Goal: Information Seeking & Learning: Find specific fact

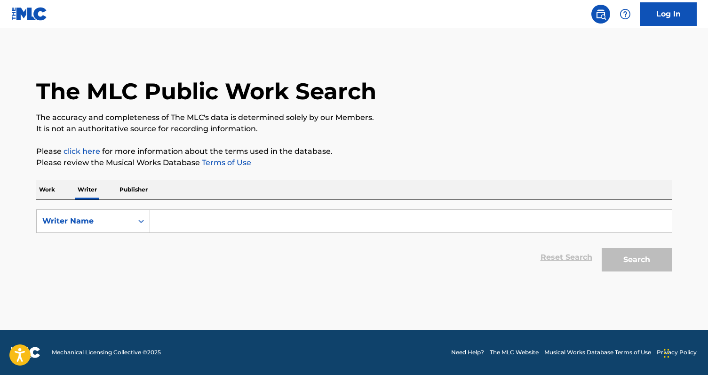
click at [194, 216] on input "Search Form" at bounding box center [411, 221] width 522 height 23
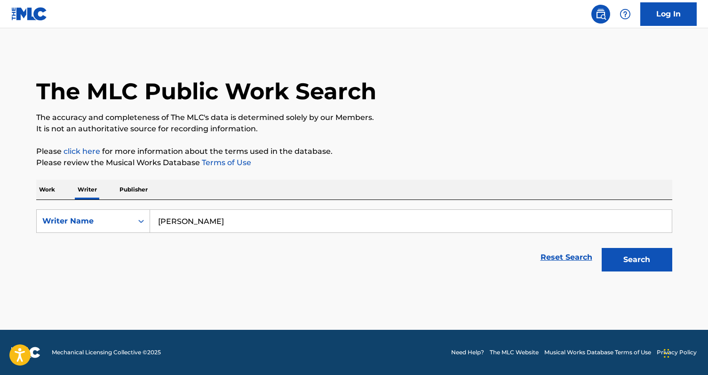
type input "[PERSON_NAME]"
click at [602, 248] on button "Search" at bounding box center [637, 260] width 71 height 24
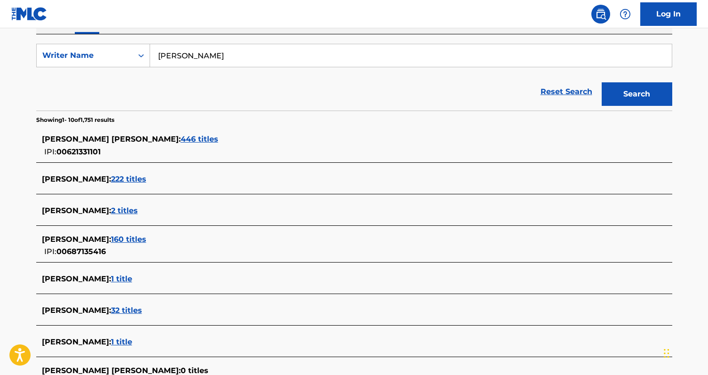
scroll to position [155, 0]
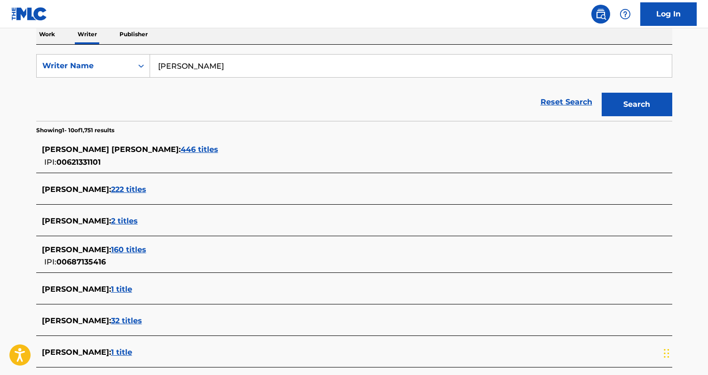
click at [181, 148] on span "446 titles" at bounding box center [200, 149] width 38 height 9
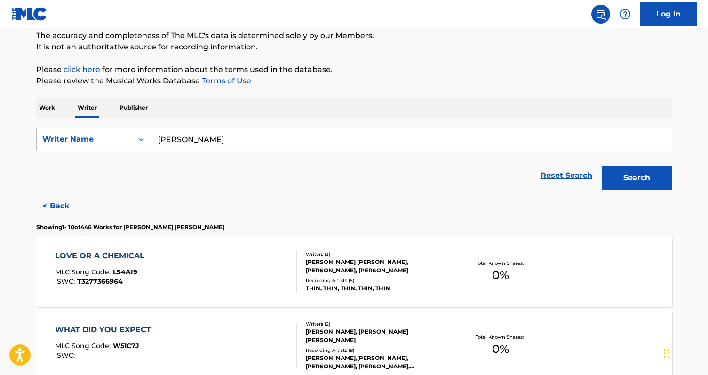
scroll to position [0, 0]
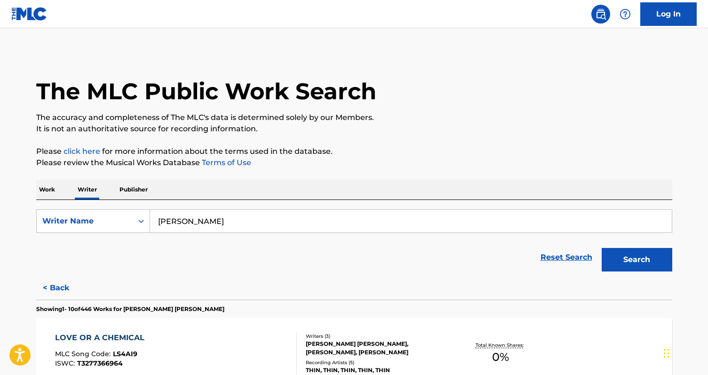
click at [51, 187] on p "Work" at bounding box center [47, 190] width 22 height 20
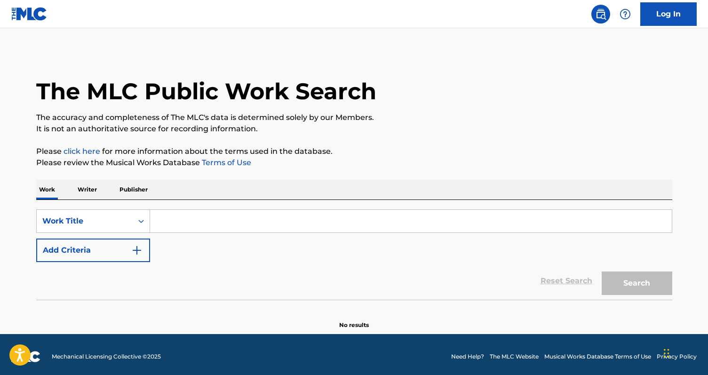
click at [169, 221] on input "Search Form" at bounding box center [411, 221] width 522 height 23
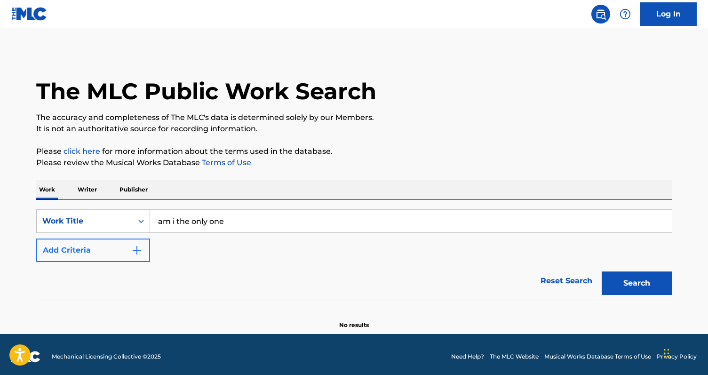
type input "am i the only one"
click at [110, 245] on button "Add Criteria" at bounding box center [93, 250] width 114 height 24
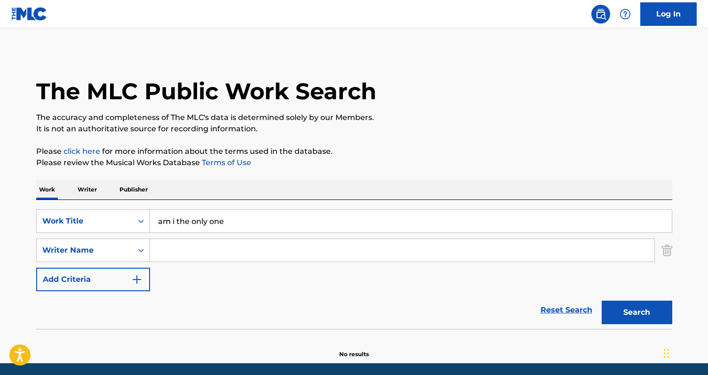
click at [185, 250] on input "Search Form" at bounding box center [402, 250] width 504 height 23
type input "[PERSON_NAME]"
click at [602, 301] on button "Search" at bounding box center [637, 313] width 71 height 24
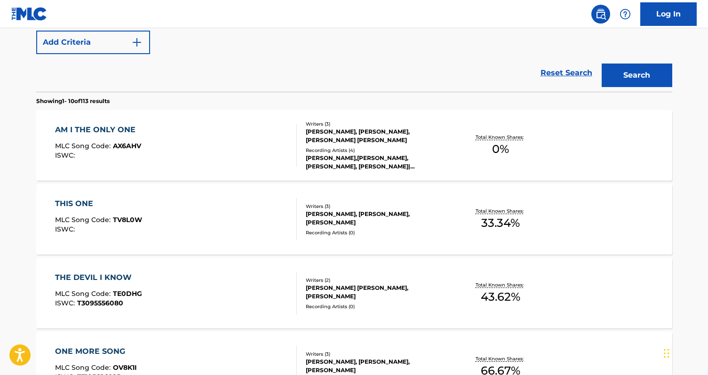
scroll to position [238, 0]
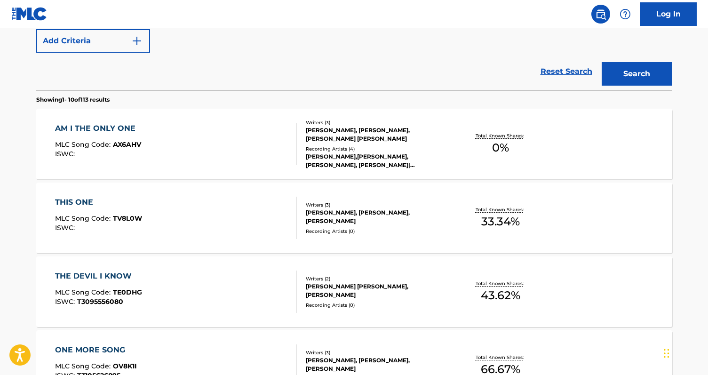
click at [222, 145] on div "AM I THE ONLY ONE MLC Song Code : AX6AHV ISWC :" at bounding box center [176, 144] width 242 height 42
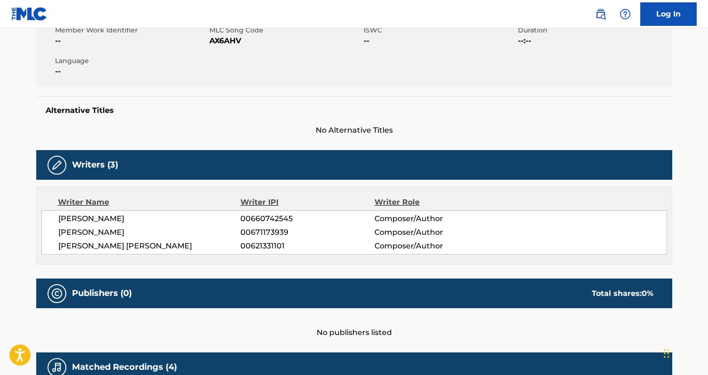
scroll to position [140, 0]
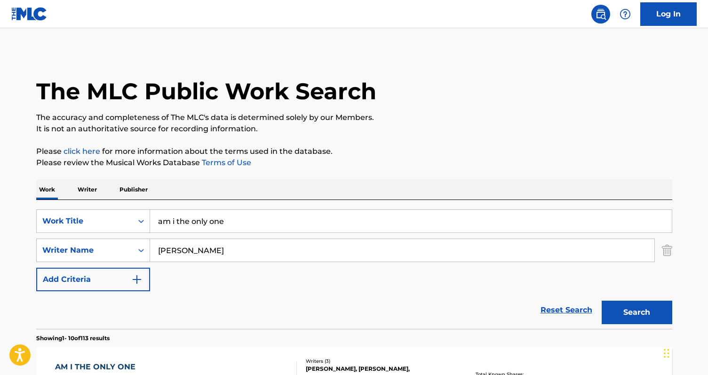
click at [199, 223] on input "am i the only one" at bounding box center [411, 221] width 522 height 23
click at [82, 190] on p "Writer" at bounding box center [87, 190] width 25 height 20
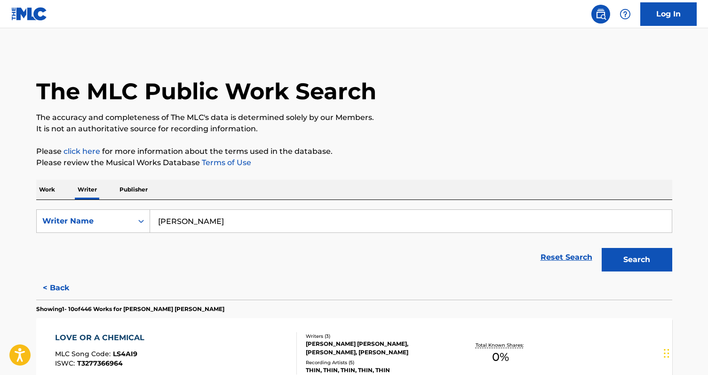
click at [190, 220] on input "[PERSON_NAME]" at bounding box center [411, 221] width 522 height 23
type input "b"
type input "[PERSON_NAME]"
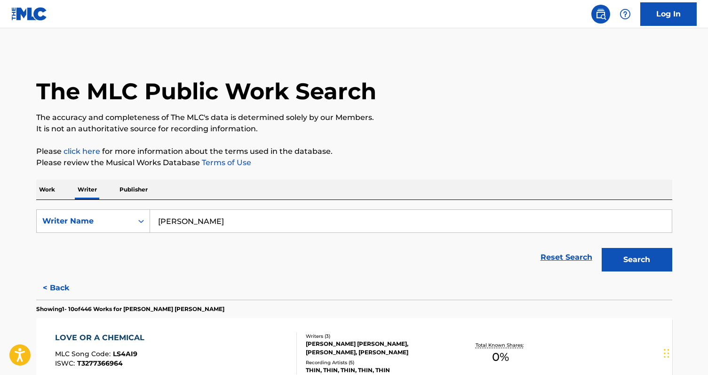
click at [602, 248] on button "Search" at bounding box center [637, 260] width 71 height 24
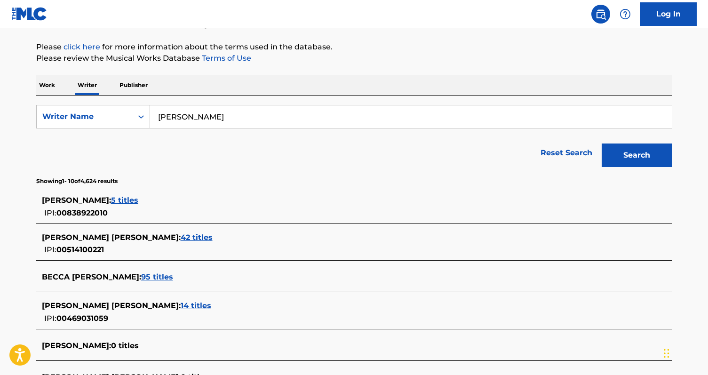
scroll to position [109, 0]
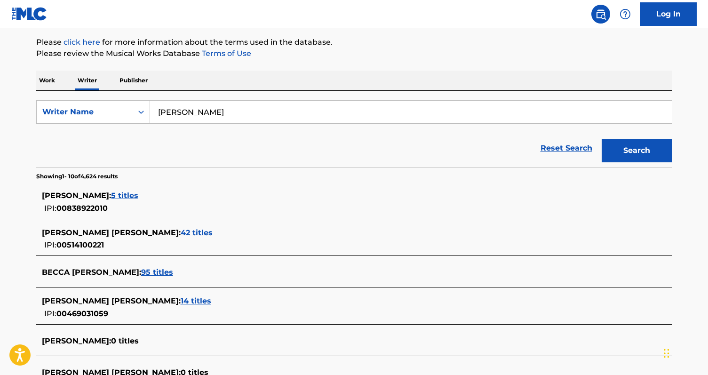
click at [181, 233] on span "42 titles" at bounding box center [197, 232] width 32 height 9
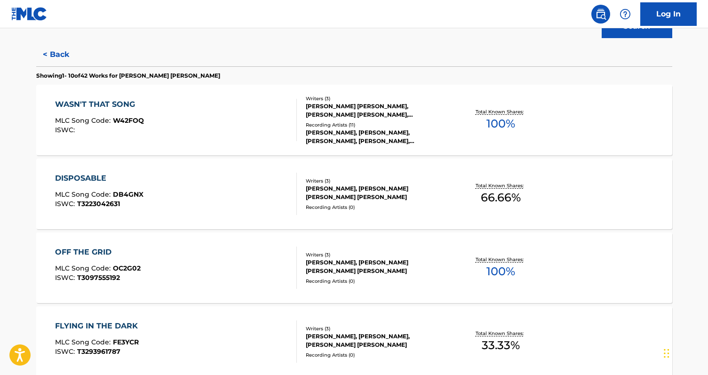
scroll to position [249, 0]
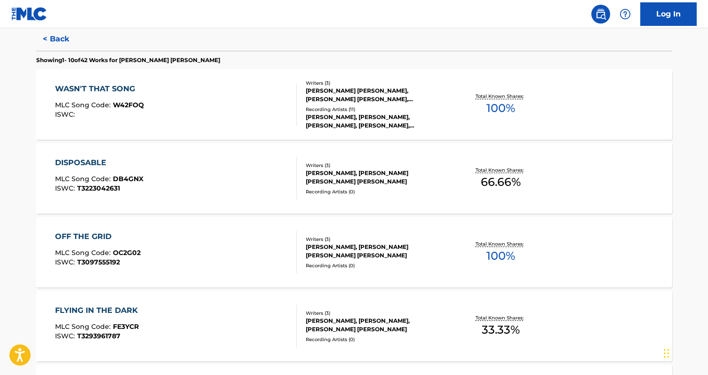
click at [211, 118] on div "WASN'T THAT SONG MLC Song Code : W42FOQ ISWC :" at bounding box center [176, 104] width 242 height 42
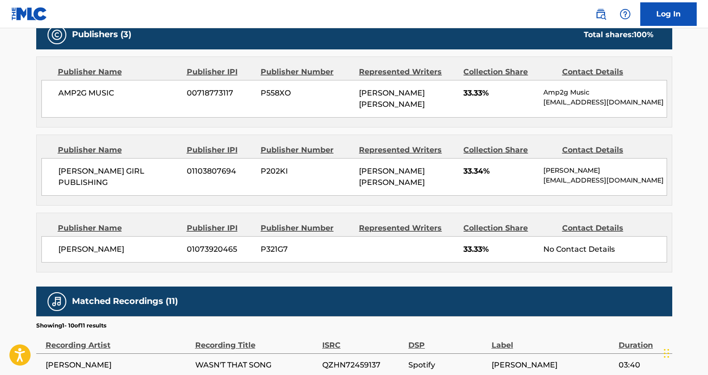
scroll to position [440, 0]
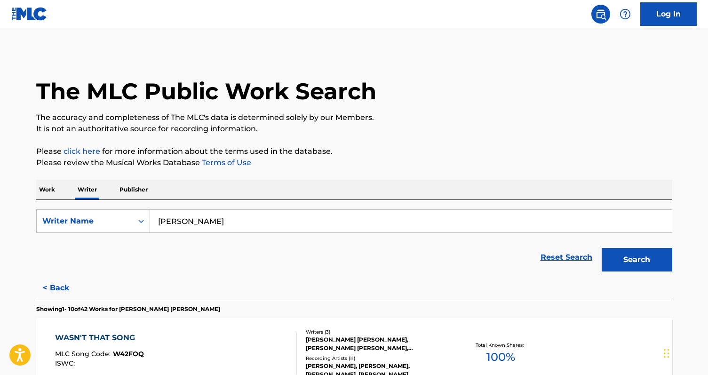
click at [49, 191] on p "Work" at bounding box center [47, 190] width 22 height 20
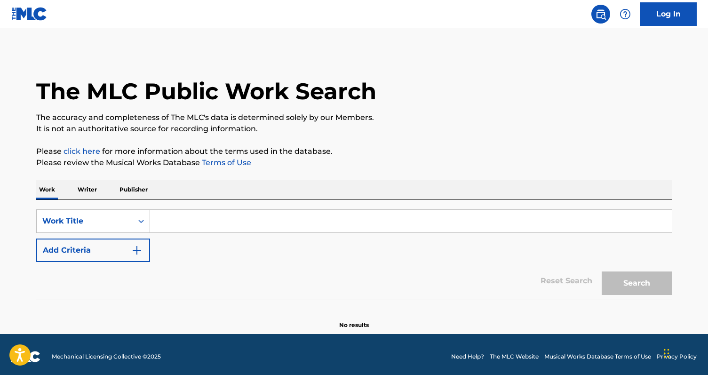
click at [174, 218] on input "Search Form" at bounding box center [411, 221] width 522 height 23
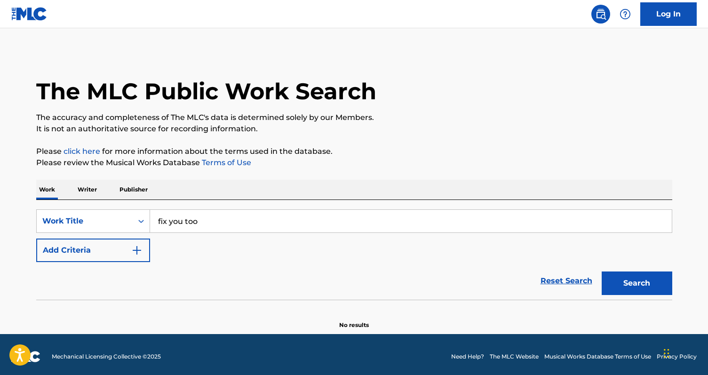
type input "fix you too"
click at [602, 271] on button "Search" at bounding box center [637, 283] width 71 height 24
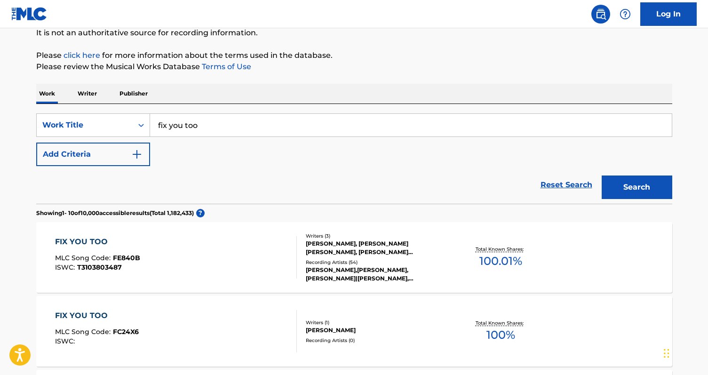
scroll to position [104, 0]
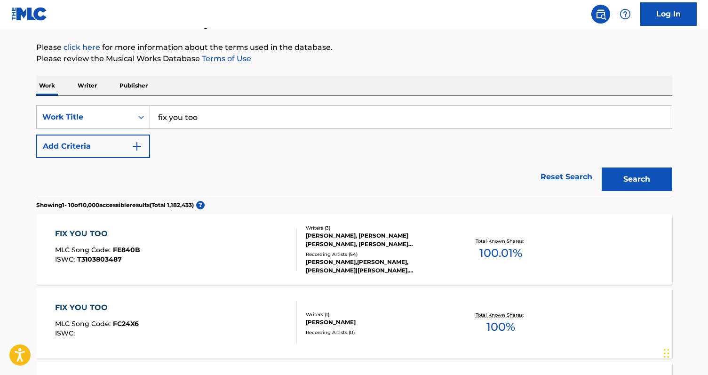
click at [231, 258] on div "FIX YOU TOO MLC Song Code : FE840B ISWC : T3103803487" at bounding box center [176, 249] width 242 height 42
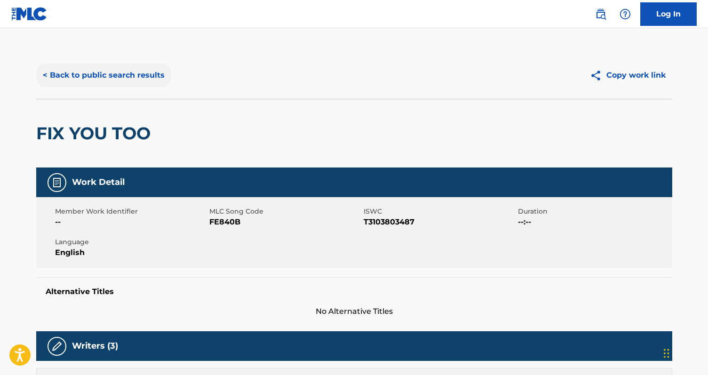
click at [79, 75] on button "< Back to public search results" at bounding box center [103, 76] width 135 height 24
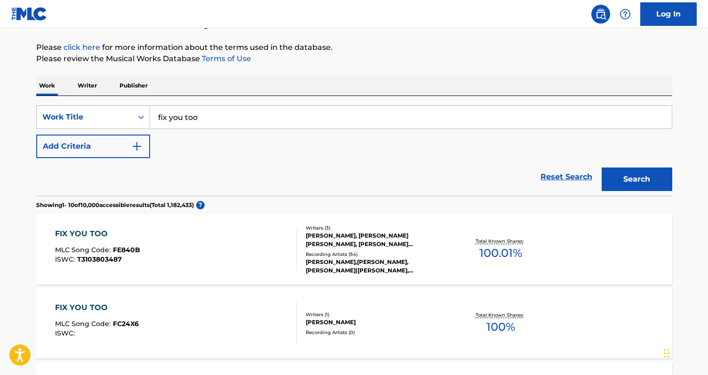
click at [90, 88] on p "Writer" at bounding box center [87, 86] width 25 height 20
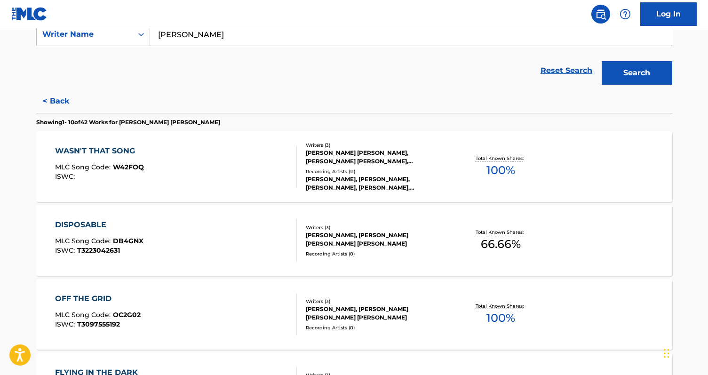
scroll to position [204, 0]
